Goal: Transaction & Acquisition: Purchase product/service

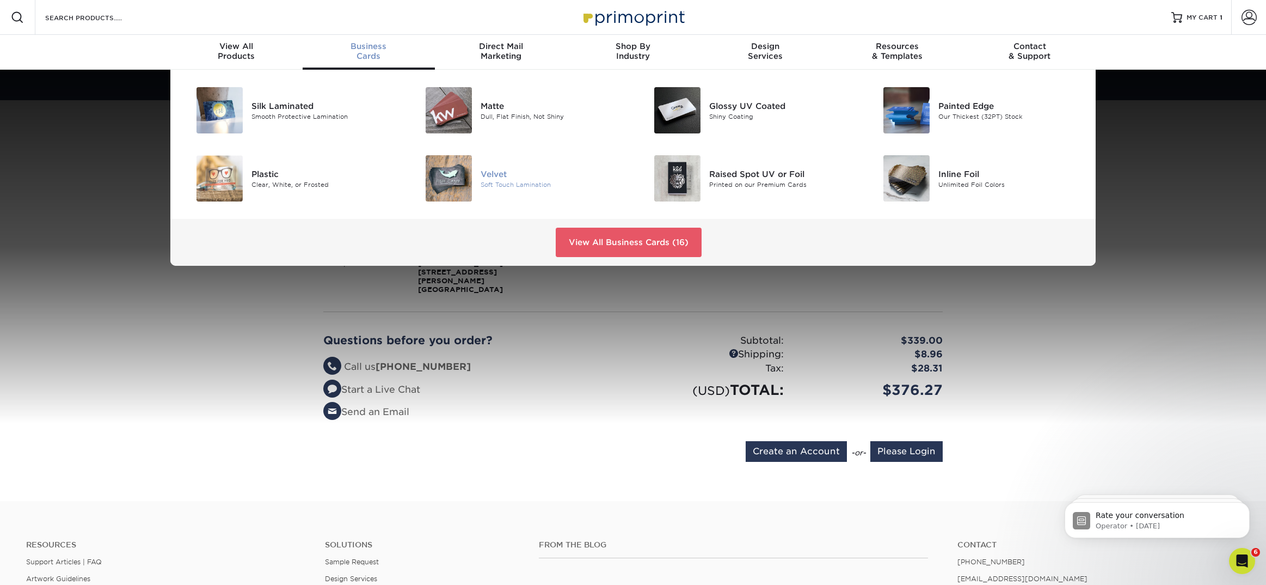
click at [495, 175] on div "Velvet" at bounding box center [553, 174] width 144 height 12
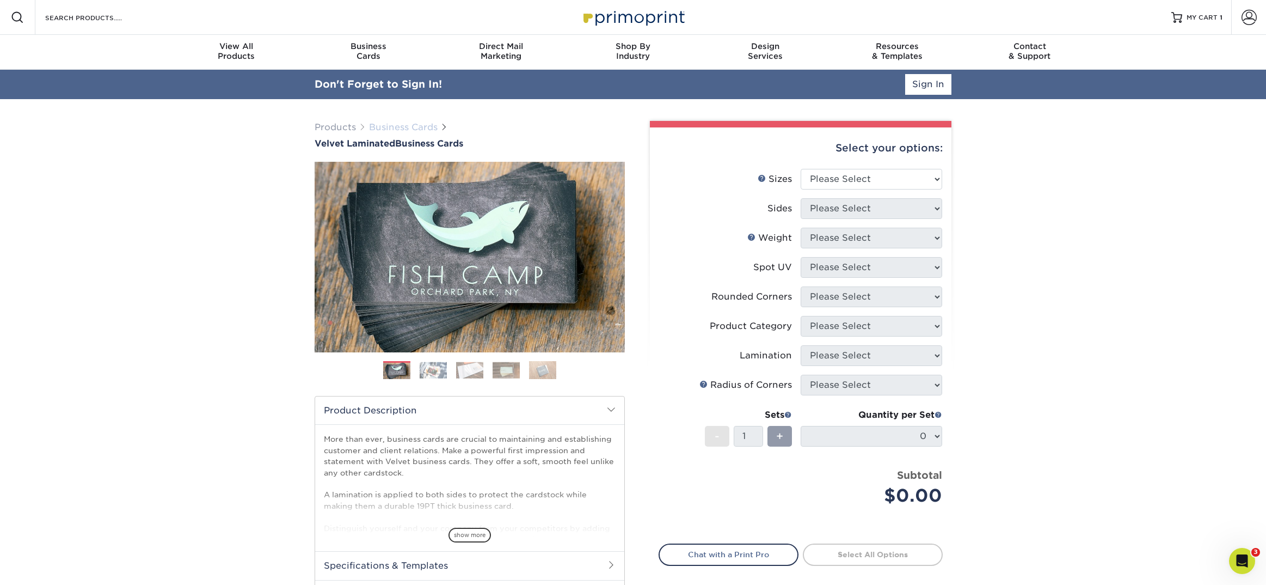
click at [401, 129] on link "Business Cards" at bounding box center [403, 127] width 69 height 10
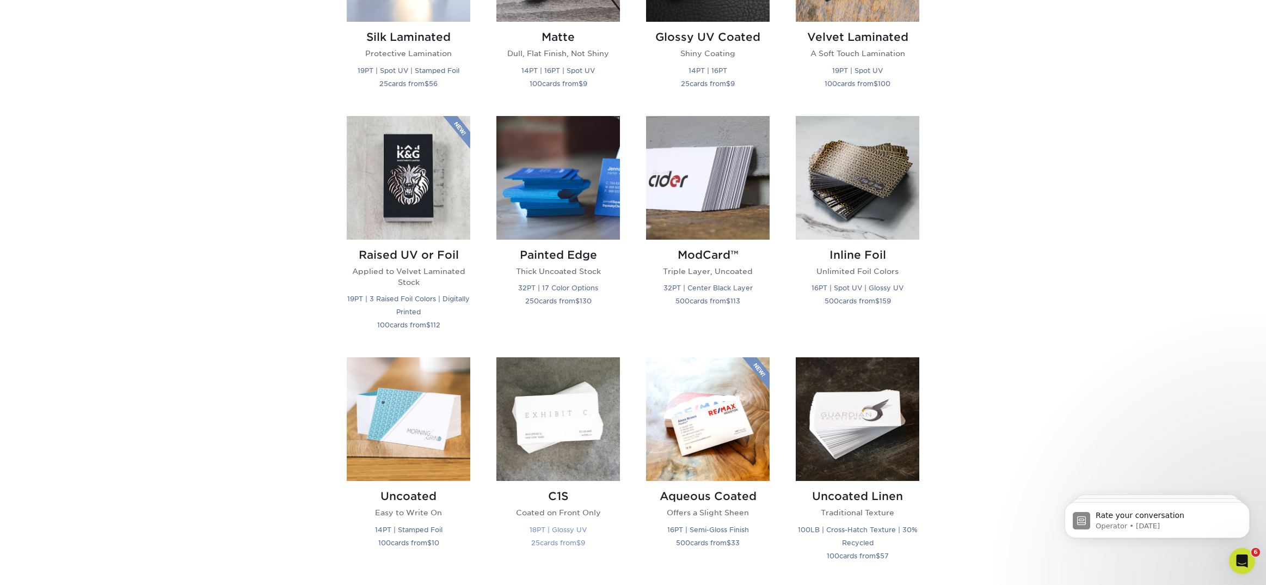
scroll to position [652, 0]
click at [453, 255] on h2 "Raised UV or Foil" at bounding box center [409, 255] width 124 height 13
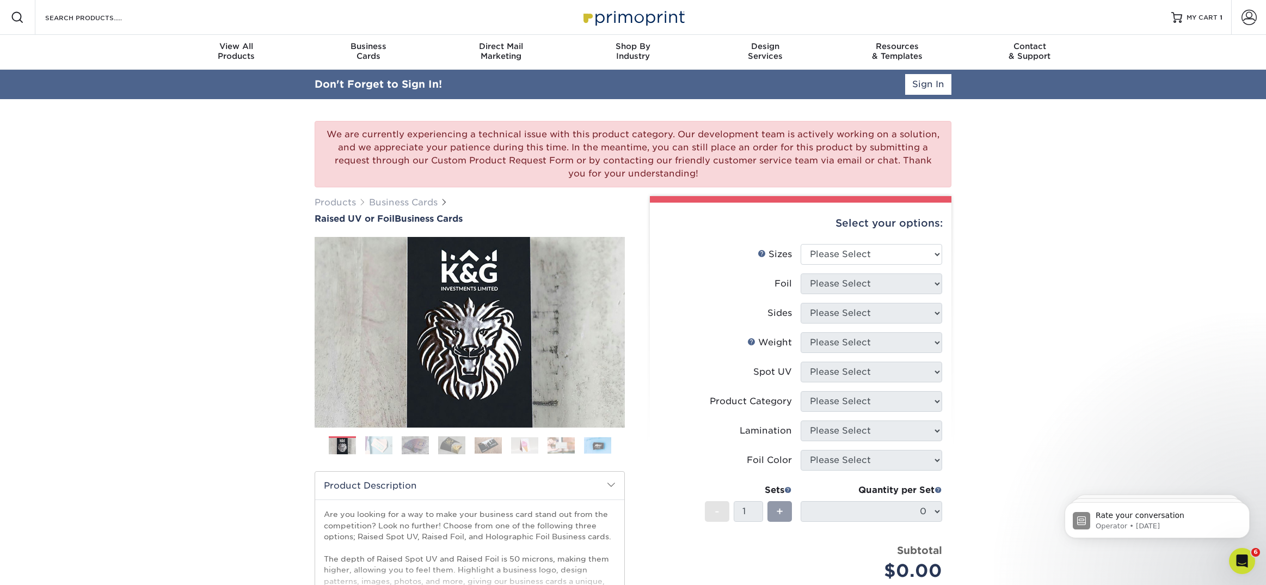
drag, startPoint x: 330, startPoint y: 131, endPoint x: 721, endPoint y: 172, distance: 393.6
click at [721, 172] on div "We are currently experiencing a technical issue with this product category. Our…" at bounding box center [633, 154] width 637 height 66
copy div "We are currently experiencing a technical issue with this product category. Our…"
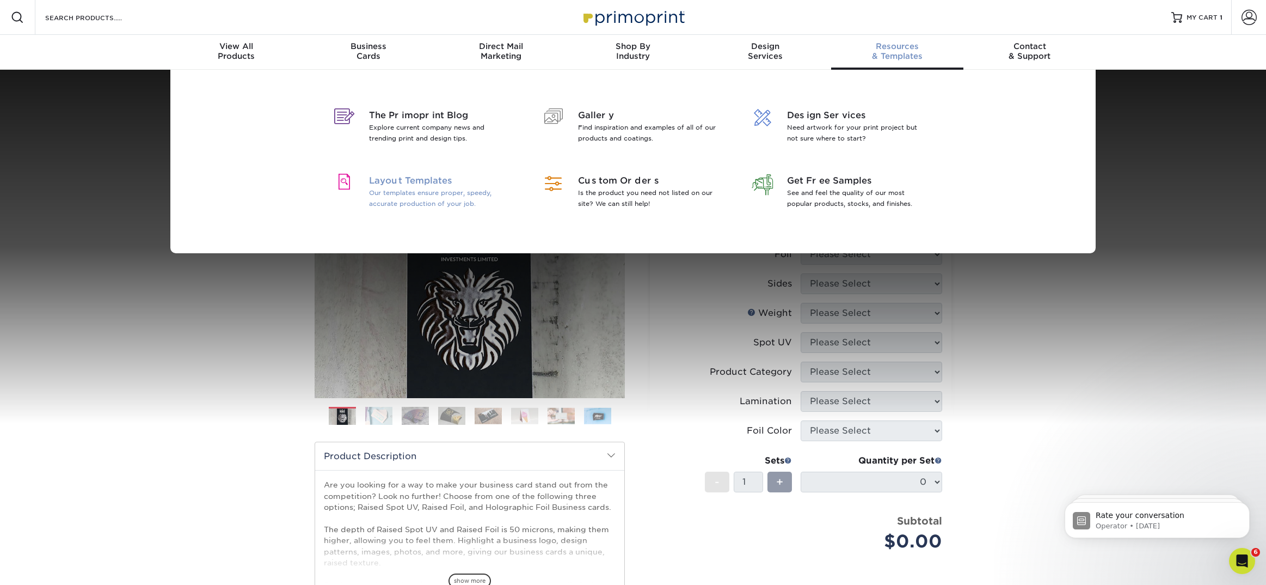
click at [415, 179] on span "Layout Templates" at bounding box center [439, 180] width 141 height 13
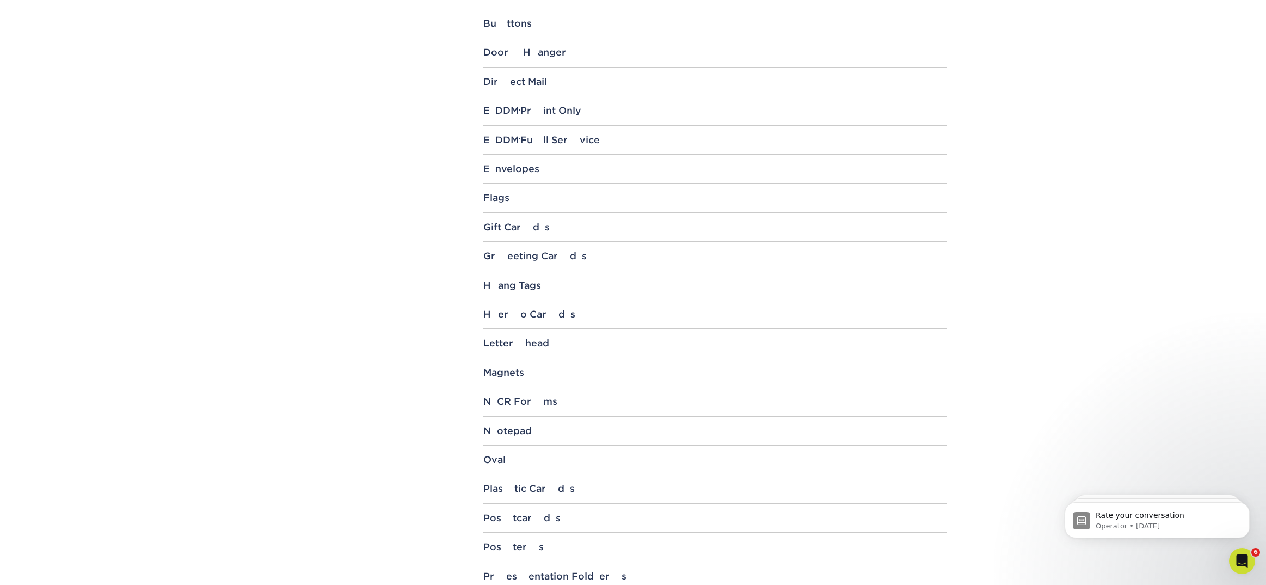
scroll to position [682, 0]
click at [551, 115] on div "EDDM ® Print Only" at bounding box center [714, 112] width 463 height 11
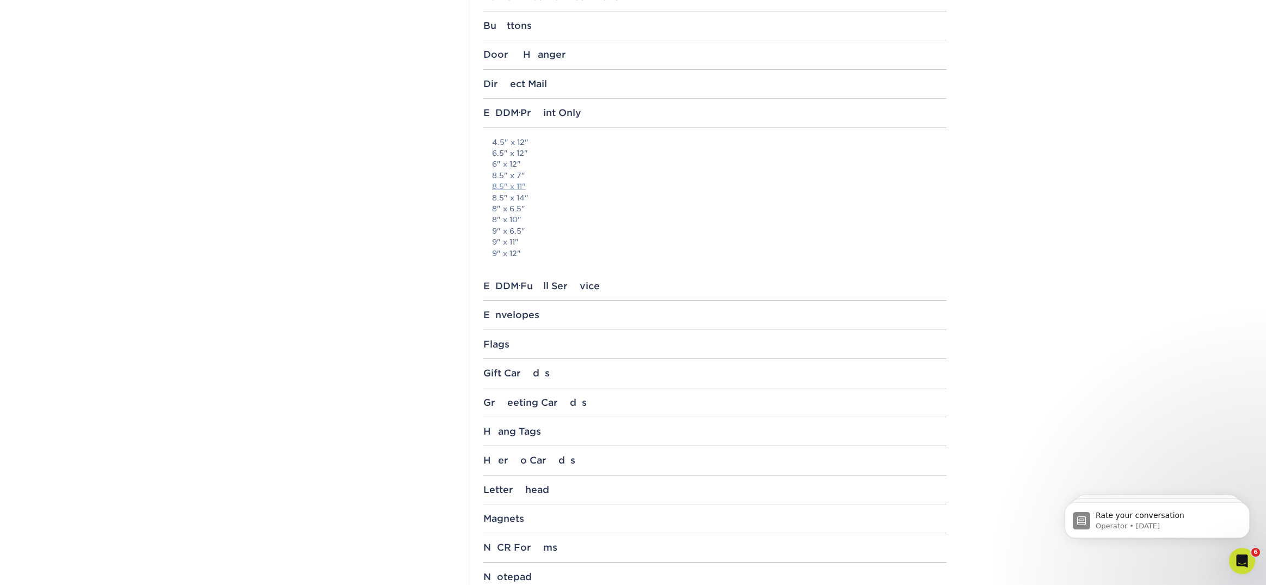
click at [507, 186] on link "8.5" x 11"" at bounding box center [509, 186] width 34 height 9
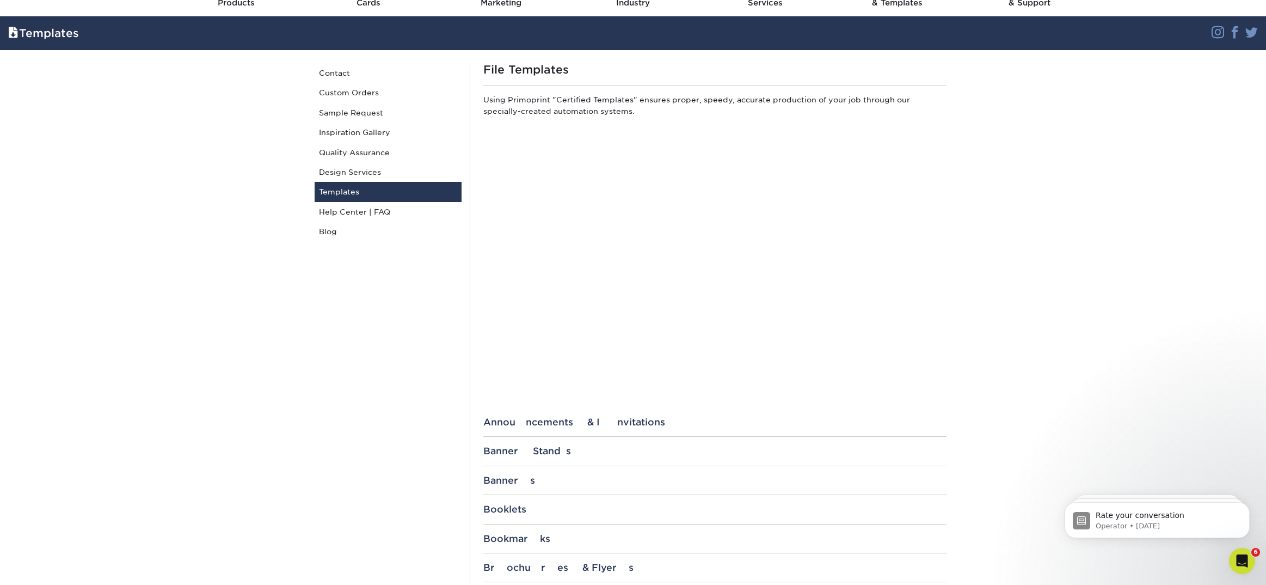
scroll to position [53, 0]
